Goal: Task Accomplishment & Management: Manage account settings

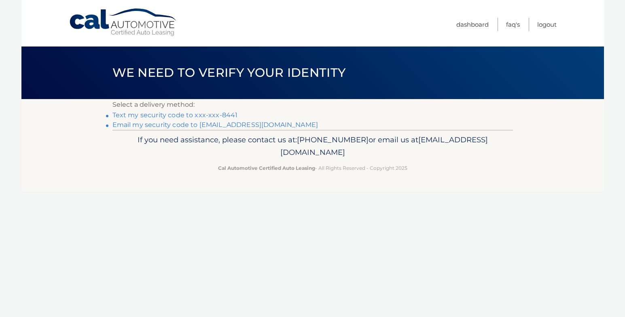
click at [196, 114] on link "Text my security code to xxx-xxx-8441" at bounding box center [174, 115] width 125 height 8
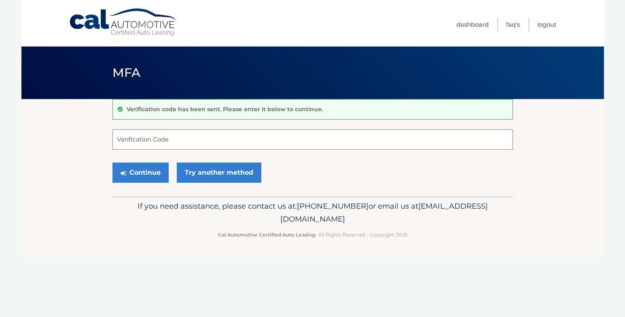
click at [134, 136] on input "Verification Code" at bounding box center [312, 139] width 401 height 20
type input "070578"
click at [136, 176] on button "Continue" at bounding box center [140, 173] width 56 height 20
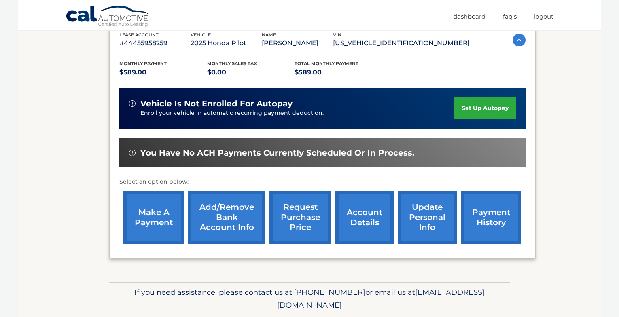
scroll to position [173, 0]
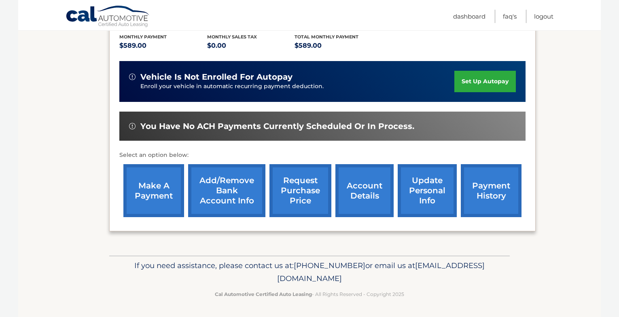
click at [159, 183] on link "make a payment" at bounding box center [153, 190] width 61 height 53
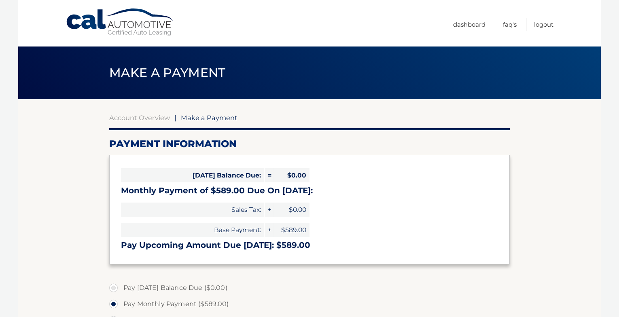
select select "ZTYyZjk5MDUtNGMzMC00OTNlLWIxM2YtMThmMzRkODdlYTM2"
